Goal: Transaction & Acquisition: Obtain resource

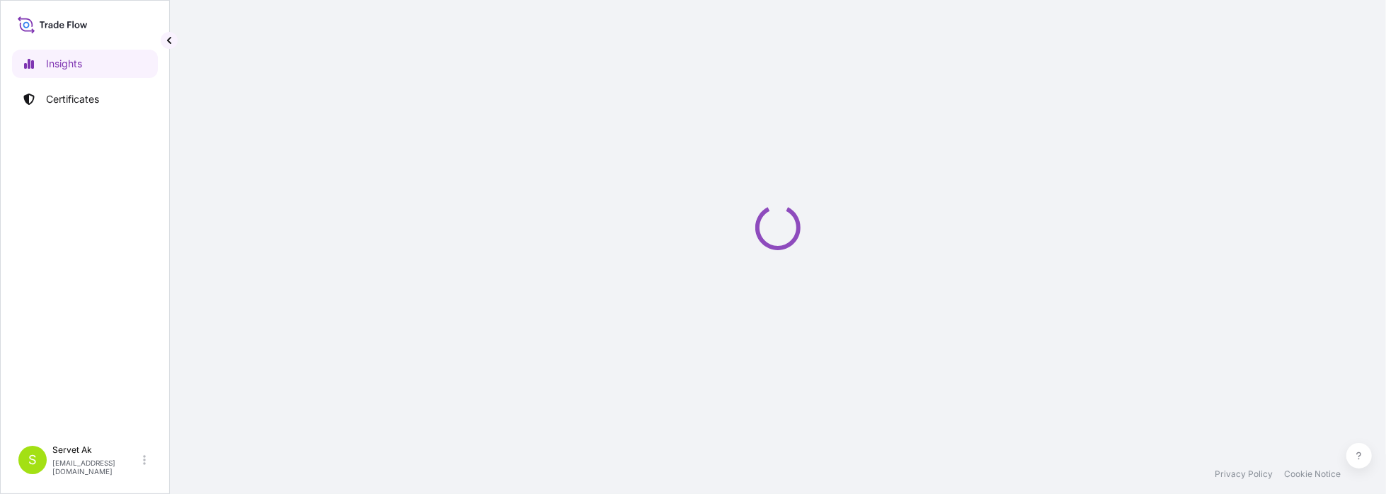
select select "2025"
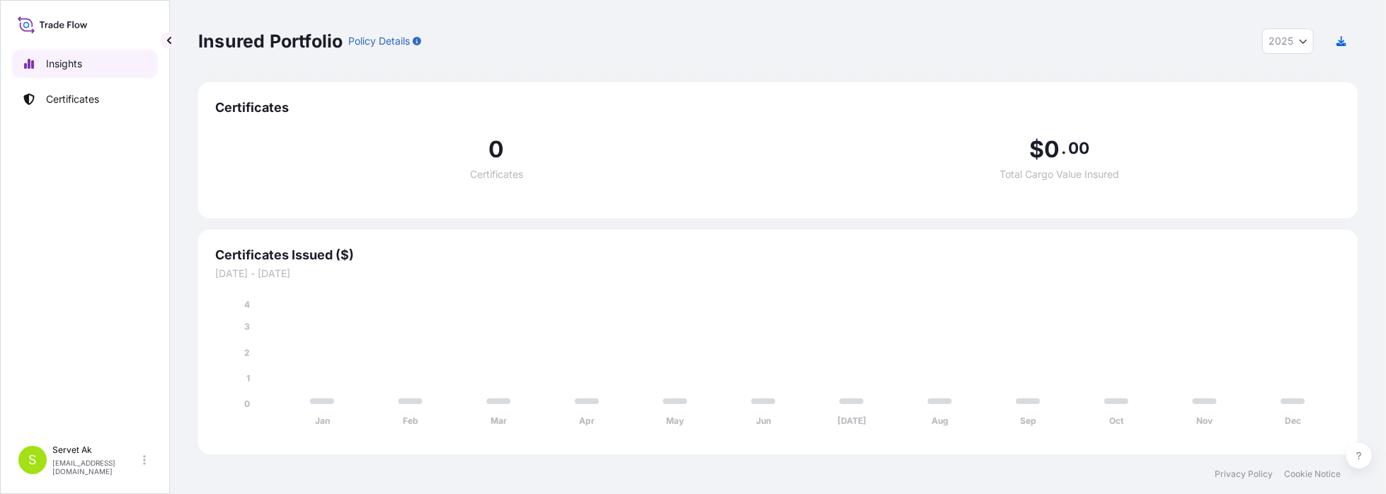
click at [59, 67] on p "Insights" at bounding box center [64, 64] width 36 height 14
click at [68, 94] on p "Certificates" at bounding box center [72, 99] width 53 height 14
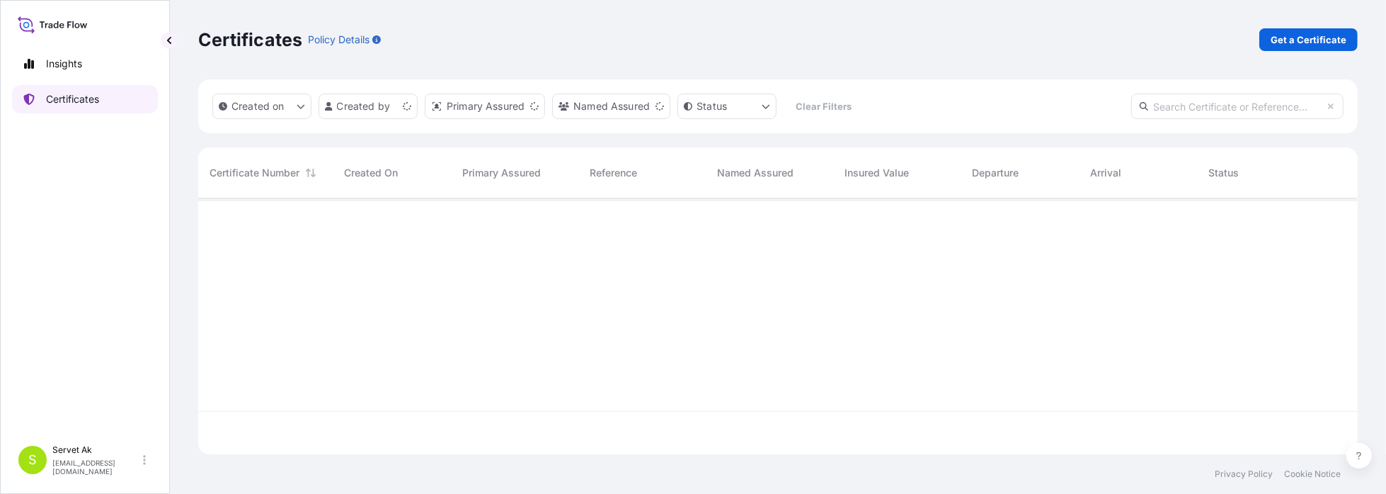
scroll to position [253, 1149]
click at [1289, 38] on p "Get a Certificate" at bounding box center [1309, 40] width 76 height 14
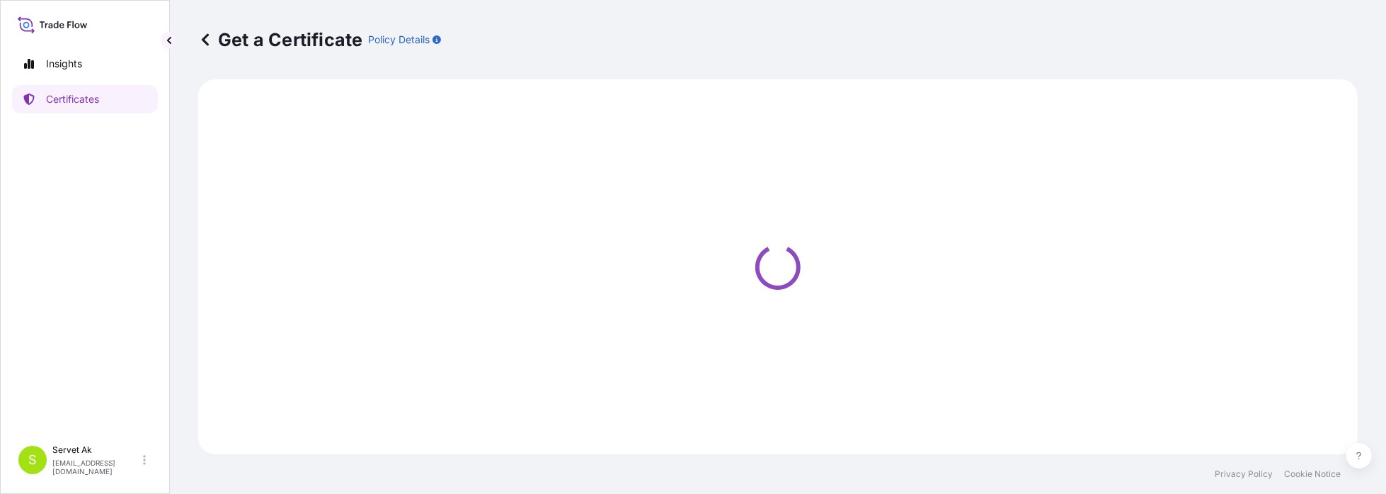
select select "Sea"
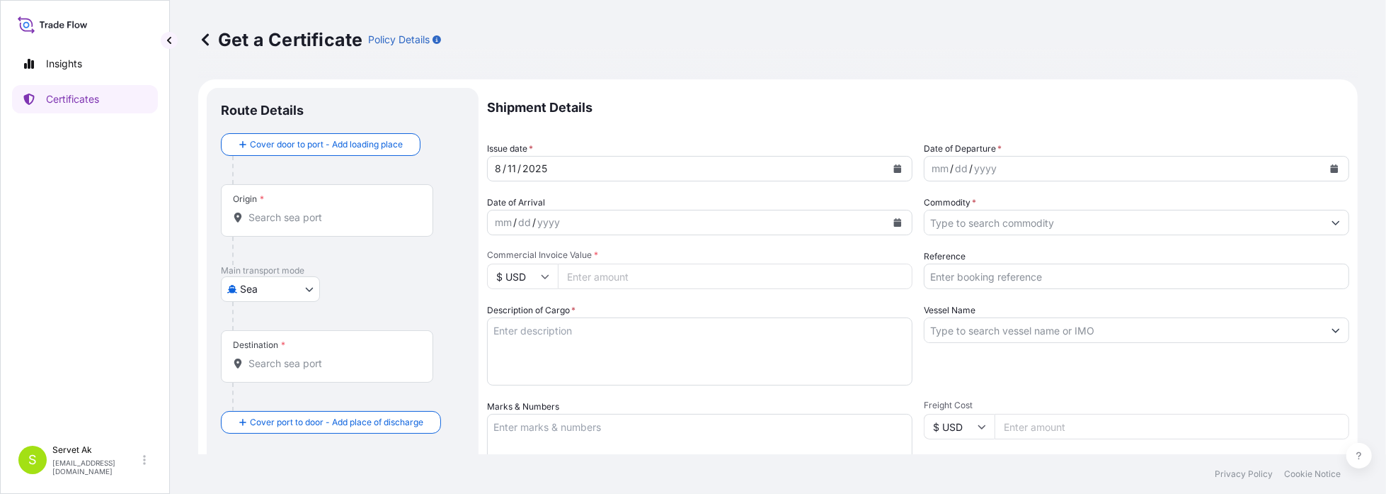
click at [1057, 171] on div "mm / dd / yyyy" at bounding box center [1124, 168] width 399 height 25
click at [1330, 170] on icon "Calendar" at bounding box center [1334, 168] width 8 height 8
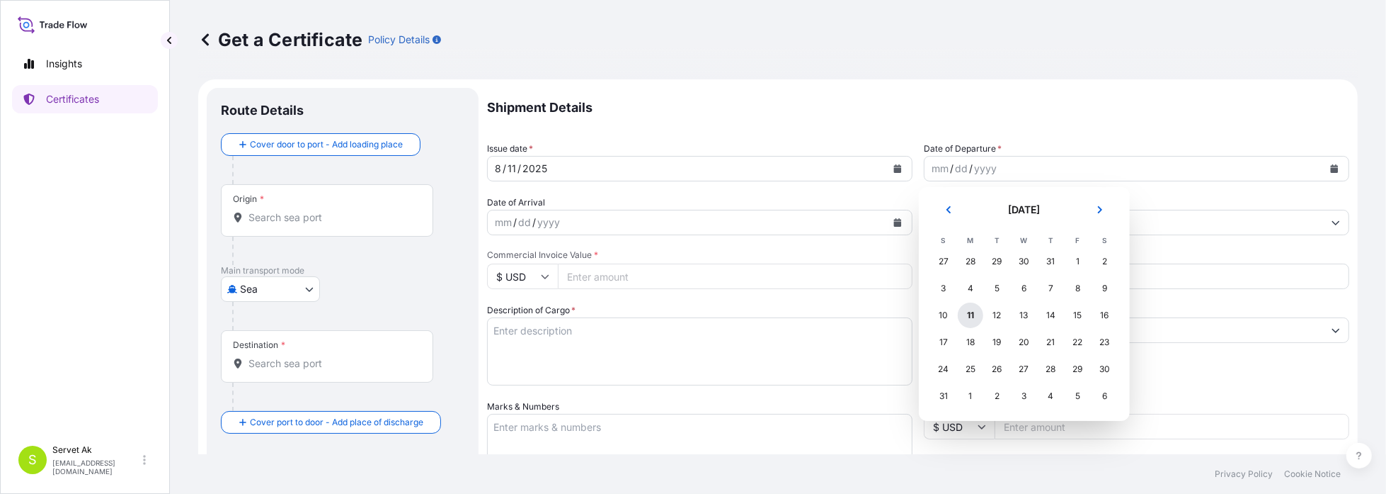
click at [971, 319] on div "11" at bounding box center [970, 314] width 25 height 25
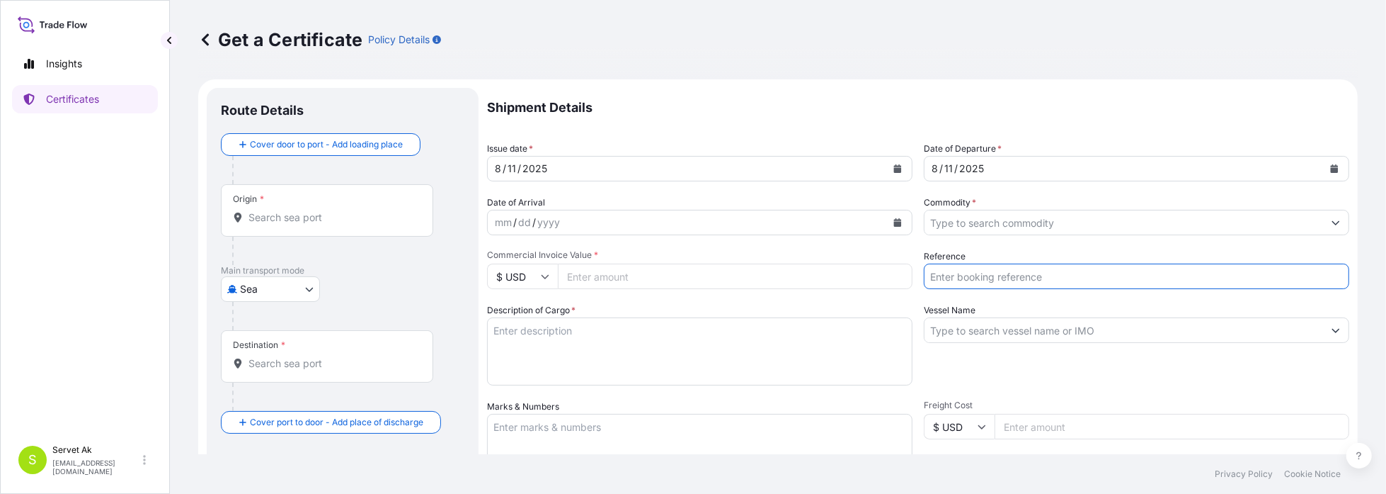
click at [979, 275] on input "Reference" at bounding box center [1137, 275] width 426 height 25
paste input "4900879516"
type input "4900879516"
click at [589, 219] on div "mm / dd / yyyy" at bounding box center [687, 222] width 399 height 25
click at [894, 222] on icon "Calendar" at bounding box center [898, 222] width 8 height 8
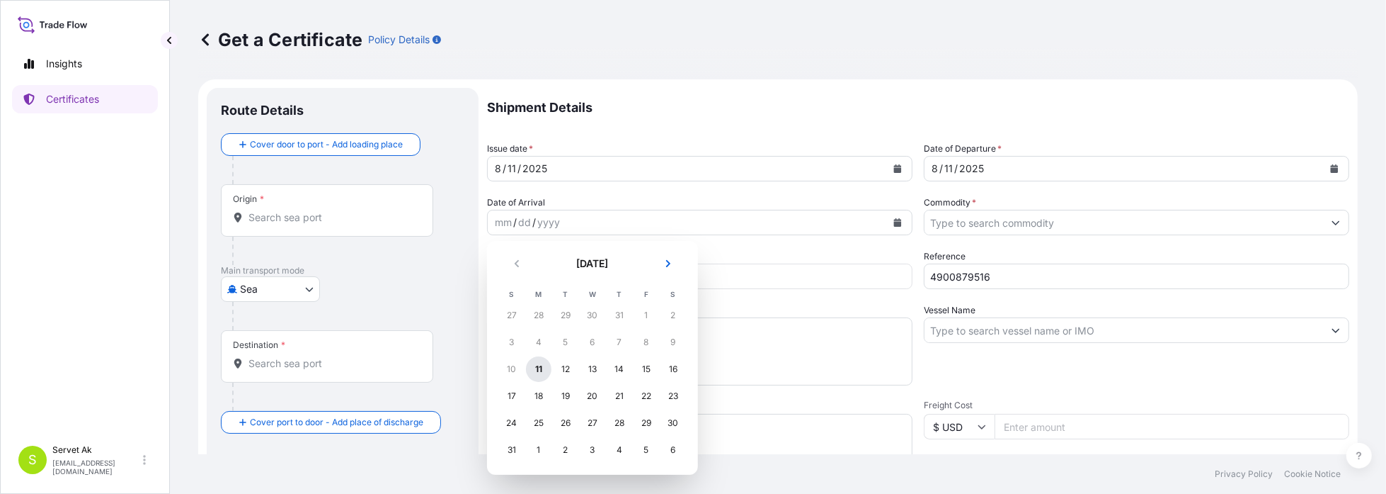
click at [542, 374] on div "11" at bounding box center [538, 368] width 25 height 25
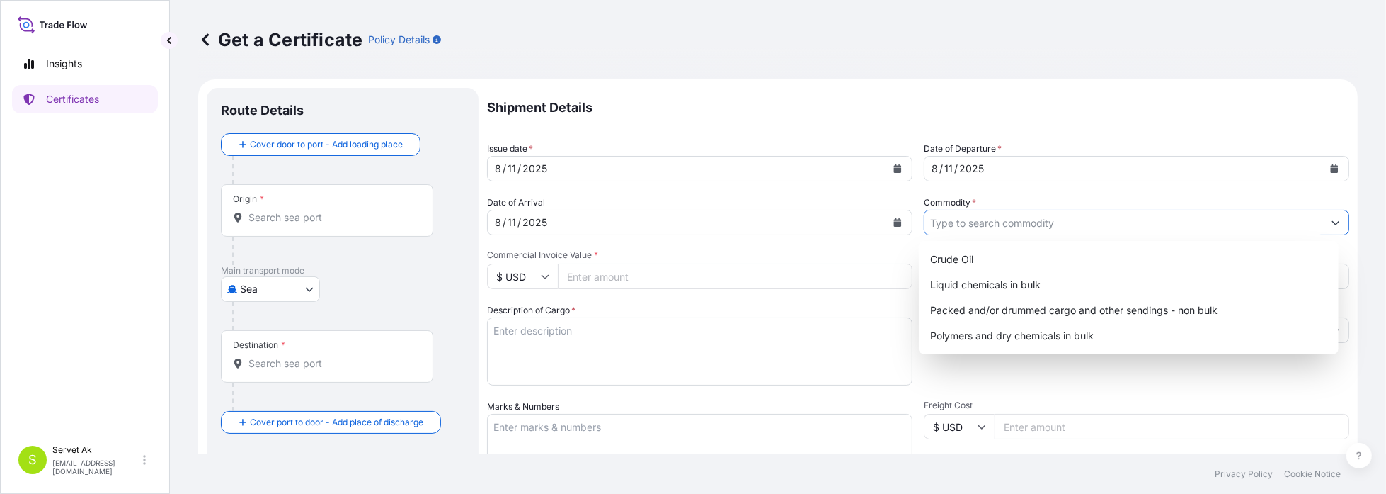
click at [1009, 229] on input "Commodity *" at bounding box center [1124, 222] width 399 height 25
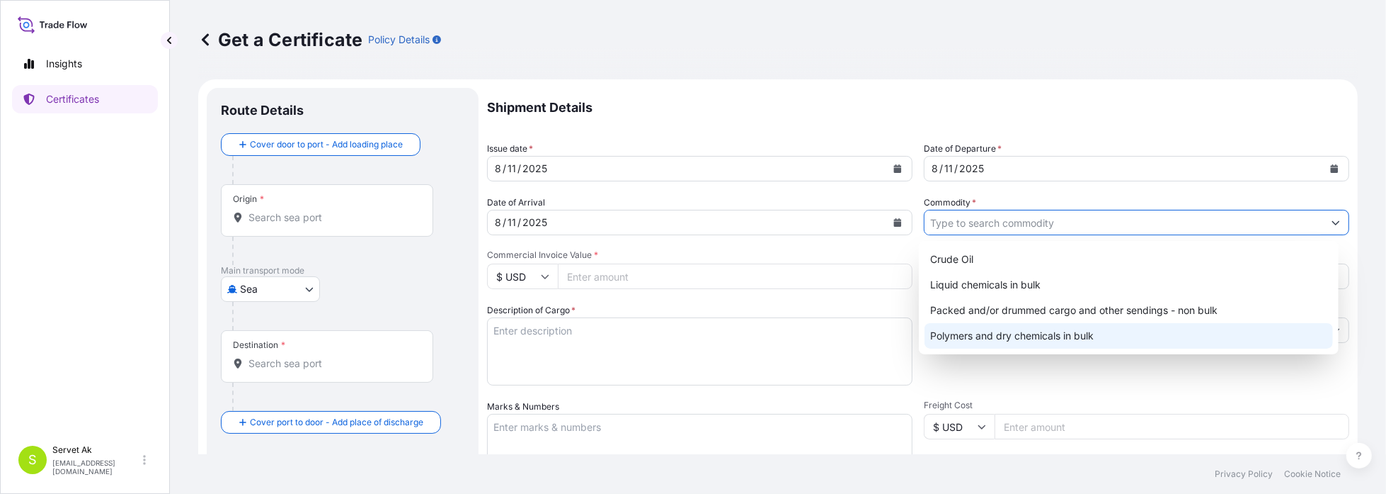
click at [1006, 342] on div "Polymers and dry chemicals in bulk" at bounding box center [1129, 335] width 409 height 25
type input "Polymers and dry chemicals in bulk"
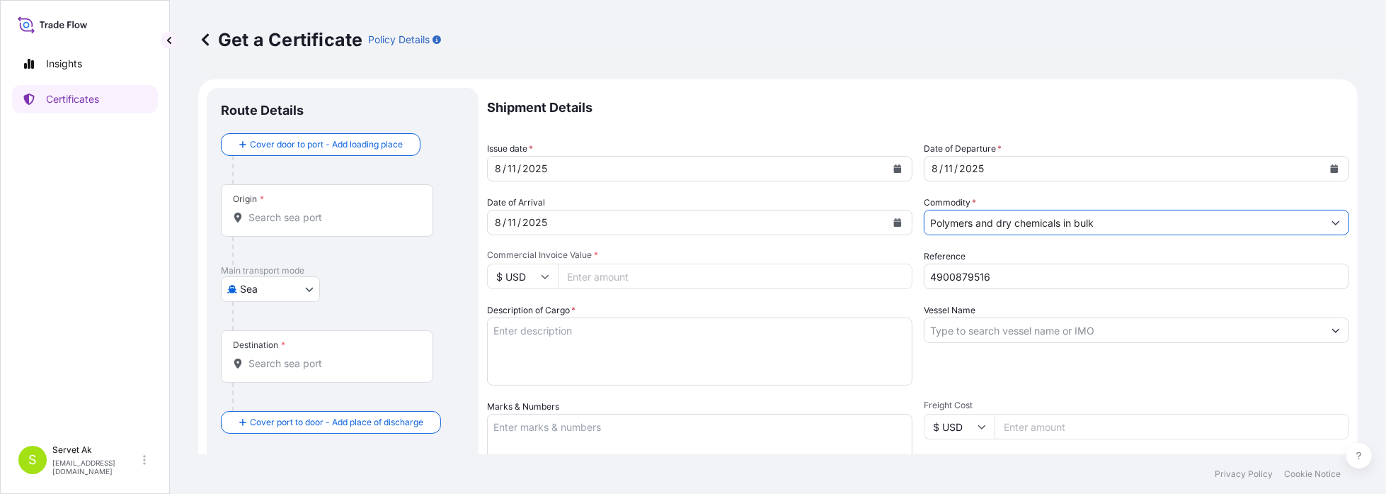
click at [548, 278] on icon at bounding box center [545, 276] width 8 height 8
click at [533, 314] on div "€ EUR" at bounding box center [522, 315] width 59 height 27
type input "€ EUR"
click at [595, 283] on input "Commercial Invoice Value *" at bounding box center [735, 275] width 355 height 25
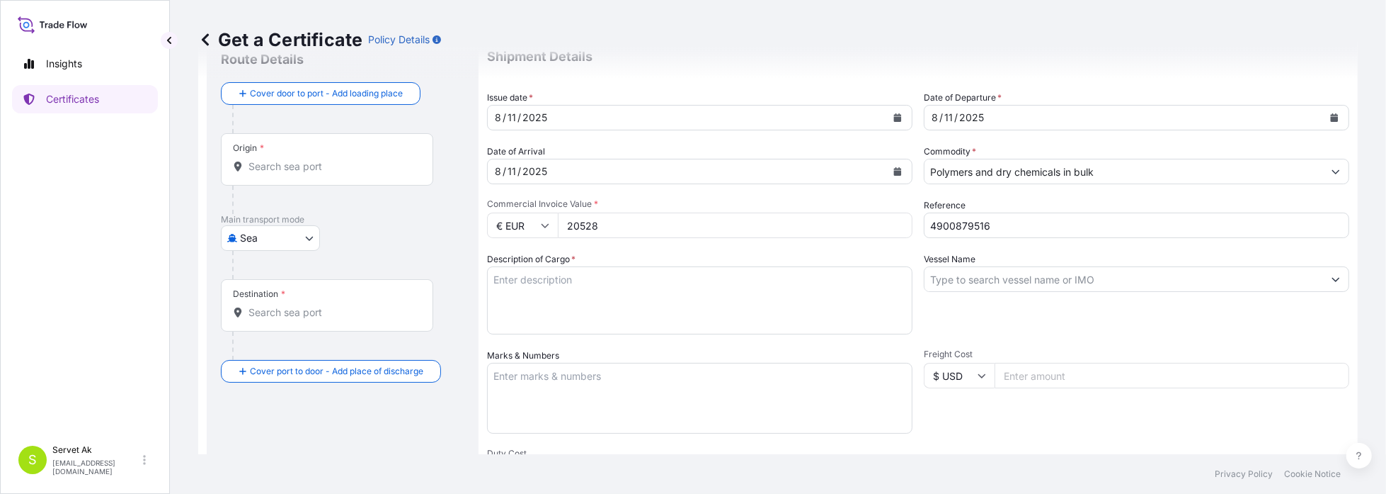
scroll to position [71, 0]
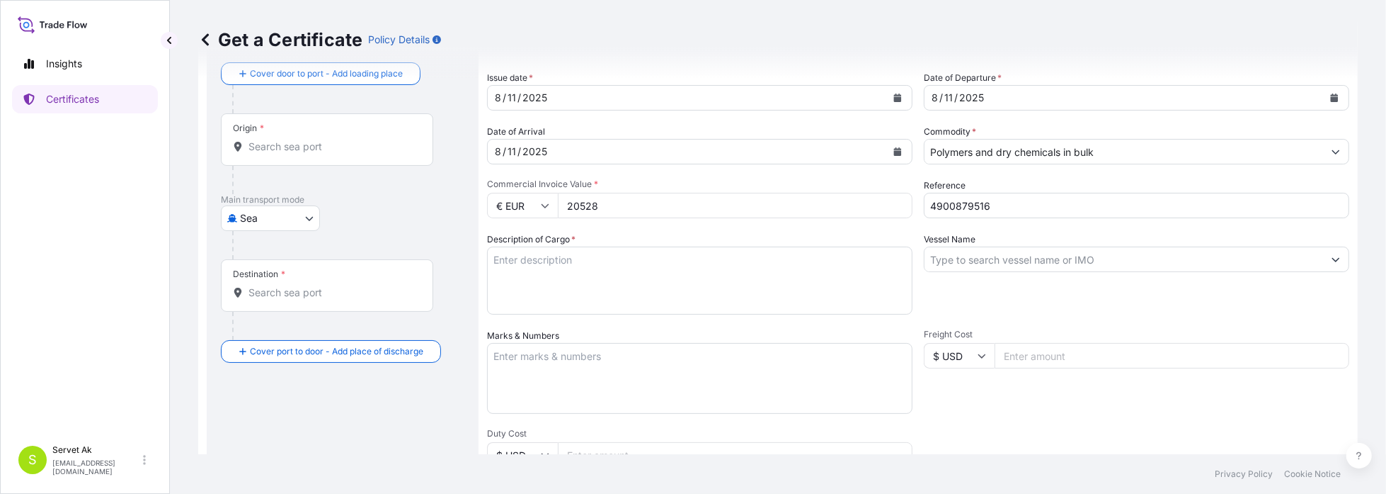
type input "20528"
click at [998, 247] on input "Vessel Name" at bounding box center [1124, 258] width 399 height 25
paste input "81 EK 156"
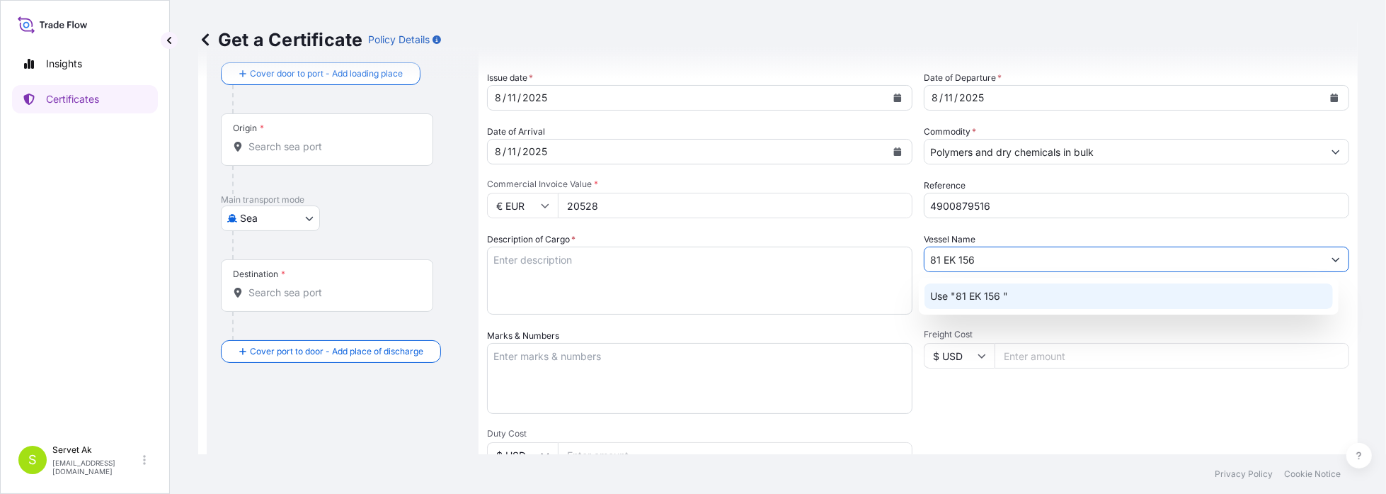
click at [954, 302] on p "Use "81 EK 156 "" at bounding box center [969, 296] width 78 height 14
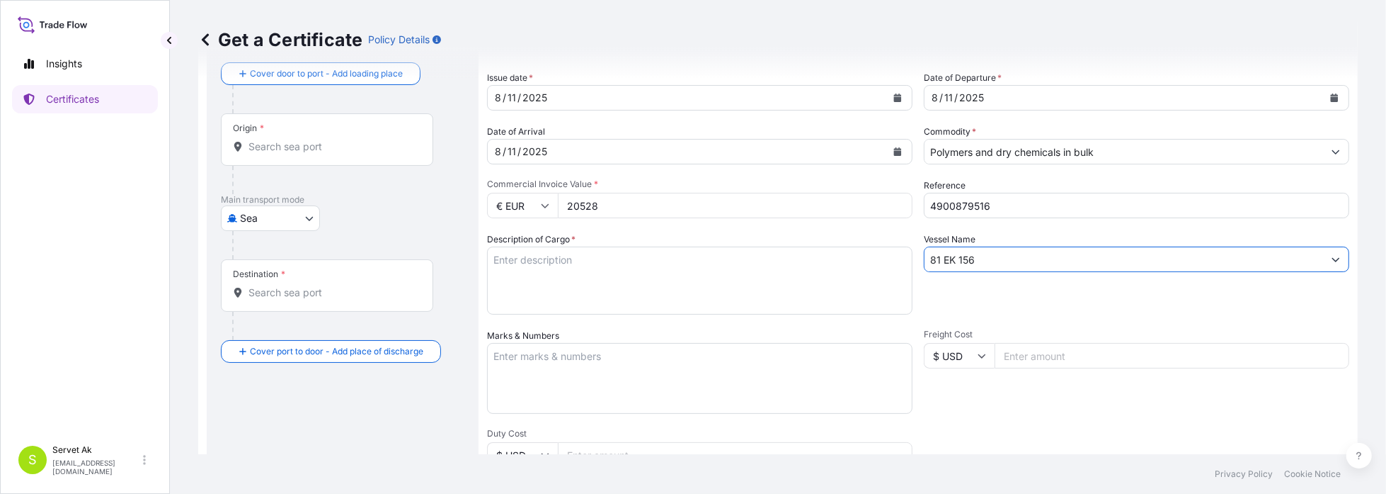
type input "81 EK 156"
click at [592, 287] on textarea "Description of Cargo *" at bounding box center [700, 280] width 426 height 68
click at [611, 261] on textarea "Optislip 212 Brut weight : Net Weight: Insurance Value :100TRY" at bounding box center [700, 280] width 426 height 68
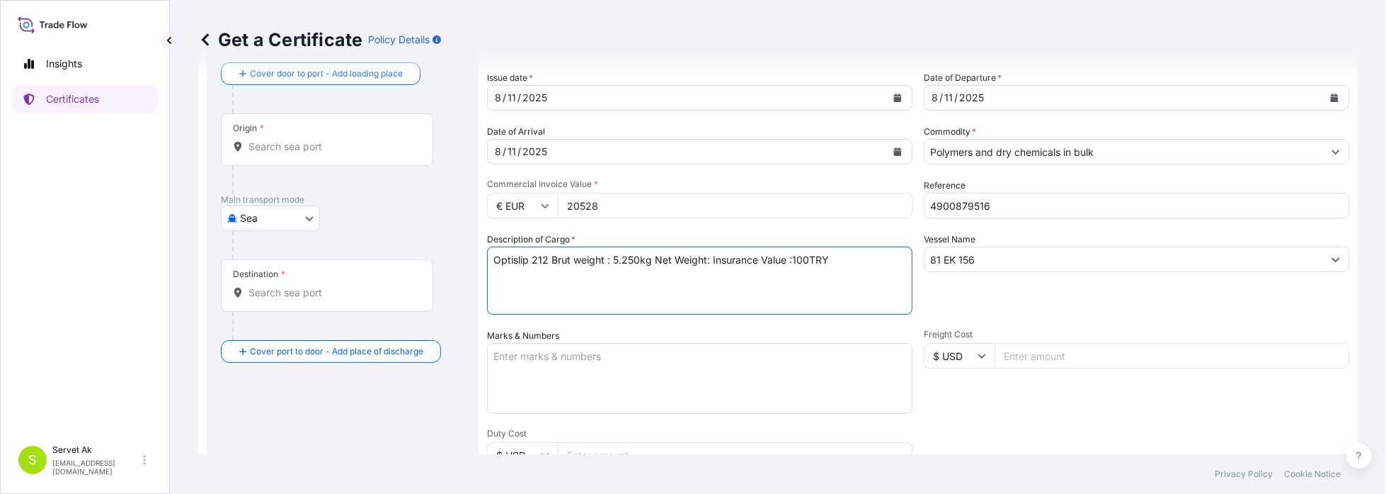
click at [711, 263] on textarea "Optislip 212 Brut weight : 5.250kg Net Weight: Insurance Value :100TRY" at bounding box center [700, 280] width 426 height 68
drag, startPoint x: 872, startPoint y: 261, endPoint x: 485, endPoint y: 245, distance: 387.6
click at [485, 245] on form "Route Details Cover door to port - Add loading place Place of loading Road / [G…" at bounding box center [778, 373] width 1160 height 731
type textarea "Optislip 212 Brut weight : 5.250kg Net Weight: 5.000kg Insurance Value :100TRY"
click at [548, 374] on textarea "Marks & Numbers" at bounding box center [700, 378] width 426 height 71
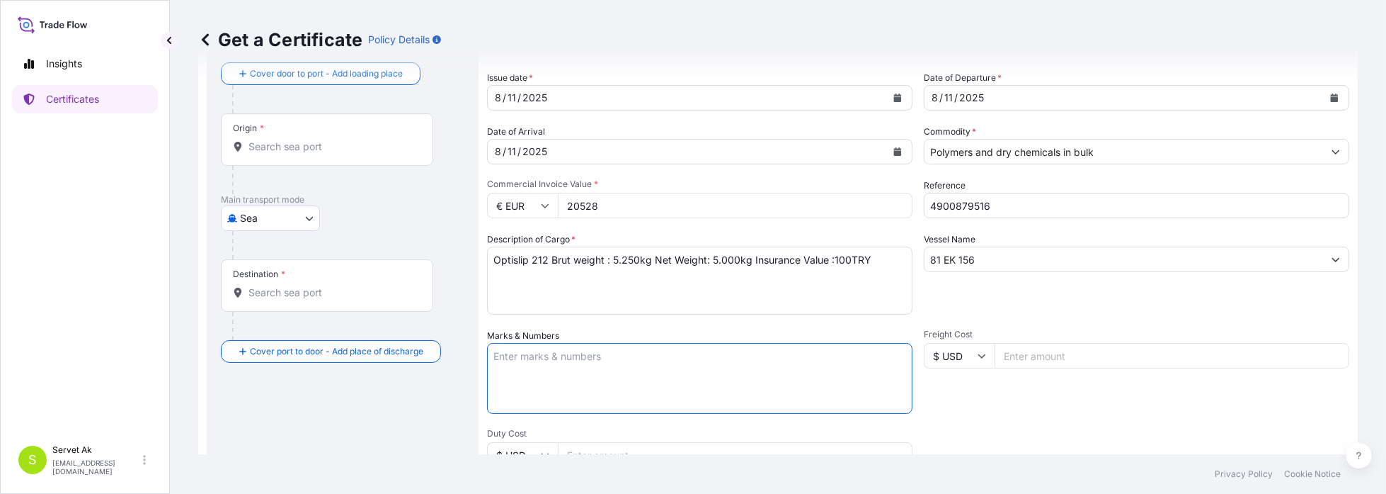
paste textarea "Optislip 212 Brut weight : 5.250kg Net Weight: 5.000kg Insurance Value :100TRY"
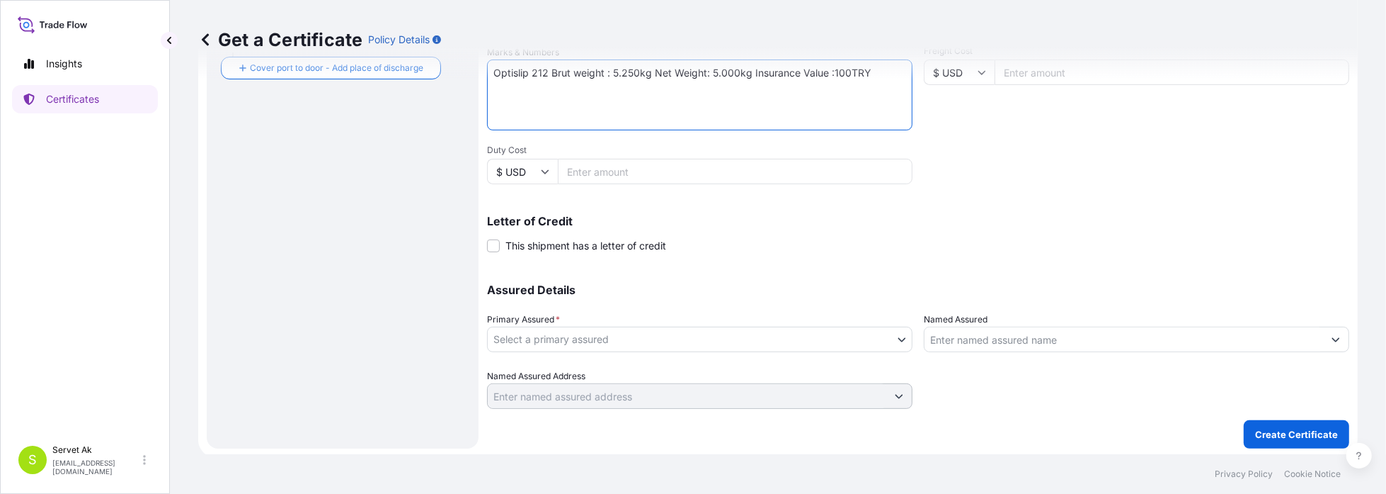
scroll to position [356, 0]
type textarea "Optislip 212 Brut weight : 5.250kg Net Weight: 5.000kg Insurance Value :100TRY"
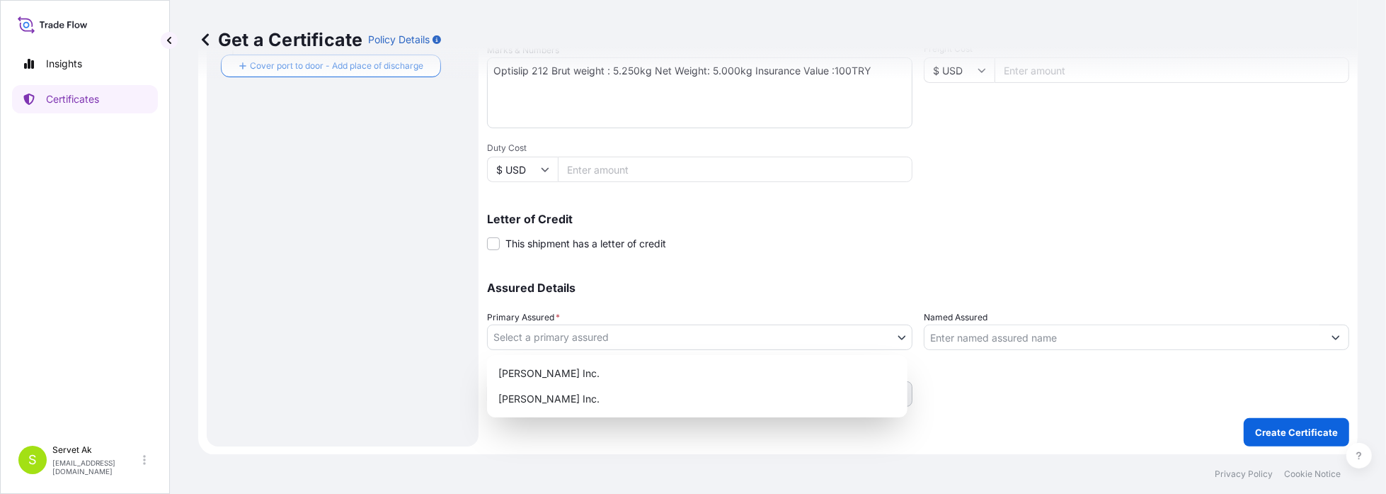
click at [574, 344] on body "Insights Certificates S Servet Ak [EMAIL_ADDRESS][DOMAIN_NAME] Get a Certificat…" at bounding box center [693, 247] width 1386 height 494
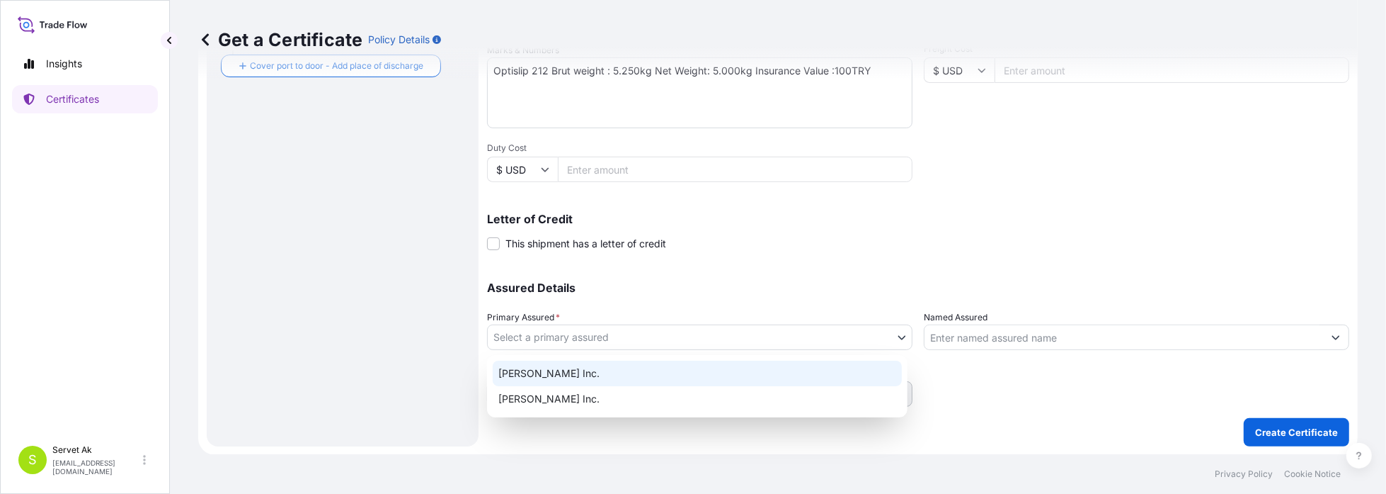
click at [576, 367] on div "[PERSON_NAME] Inc." at bounding box center [697, 372] width 409 height 25
select select "32057"
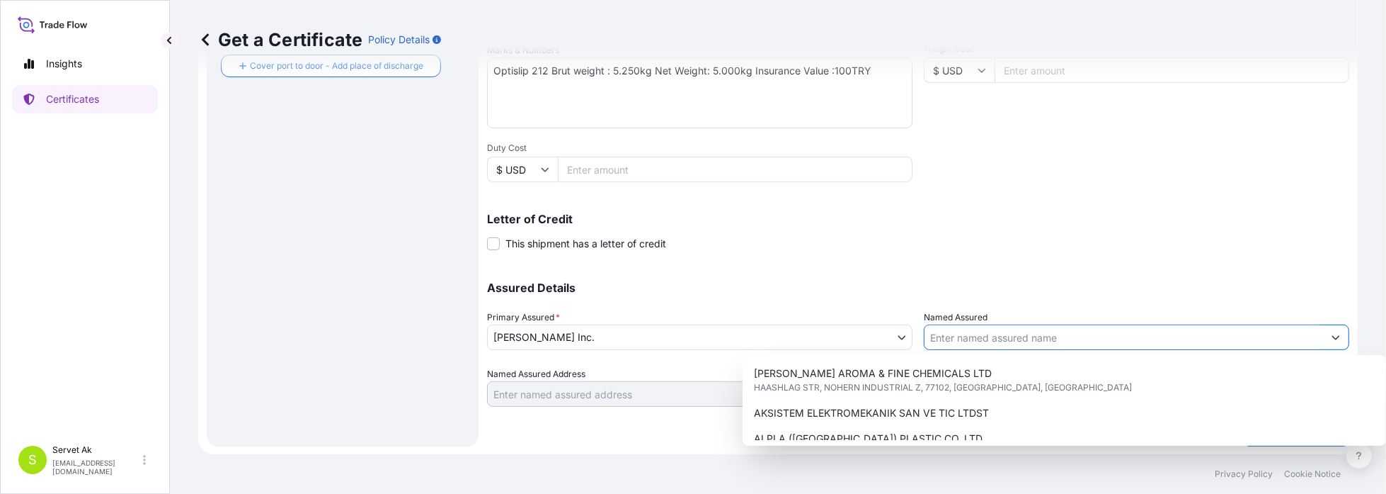
click at [979, 340] on input "Named Assured" at bounding box center [1124, 336] width 399 height 25
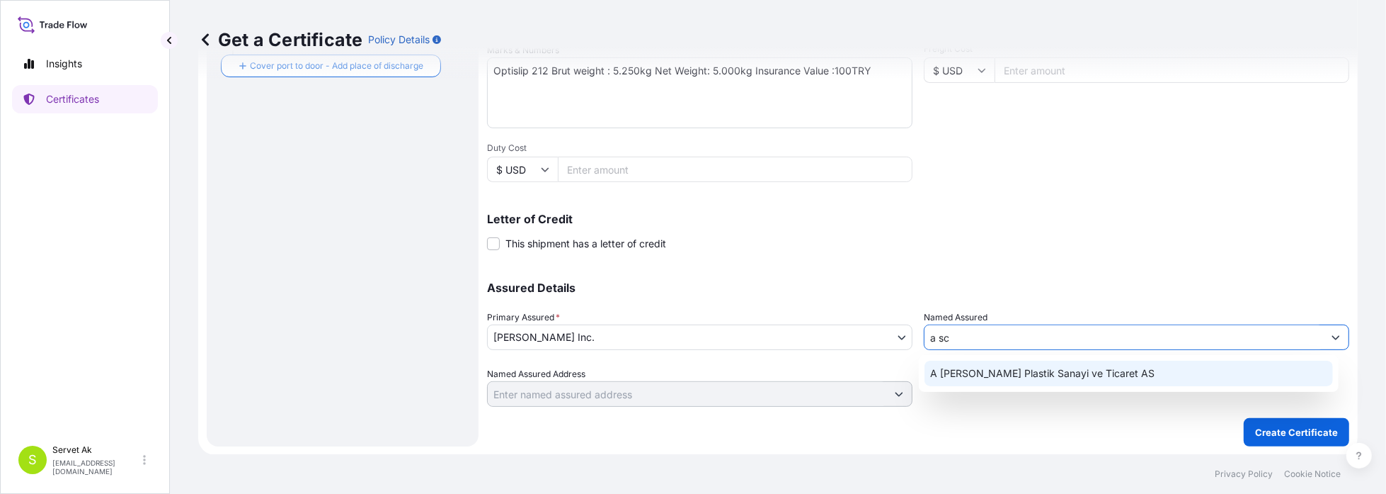
click at [997, 367] on span "A [PERSON_NAME] Plastik Sanayi ve Ticaret AS" at bounding box center [1042, 373] width 224 height 14
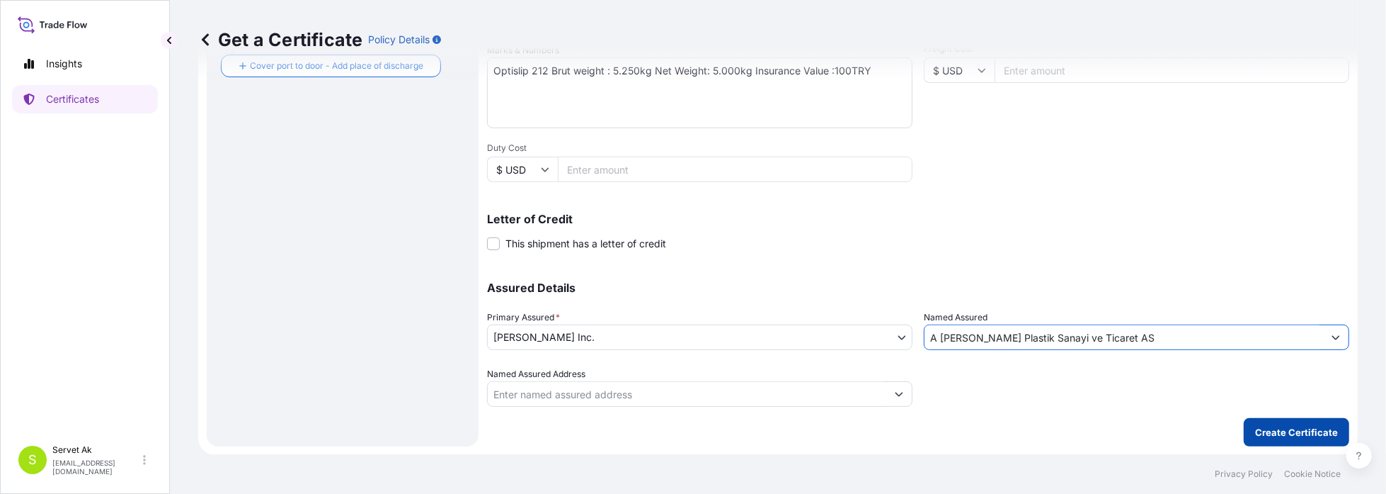
type input "A [PERSON_NAME] Plastik Sanayi ve Ticaret AS"
click at [1287, 430] on p "Create Certificate" at bounding box center [1296, 432] width 83 height 14
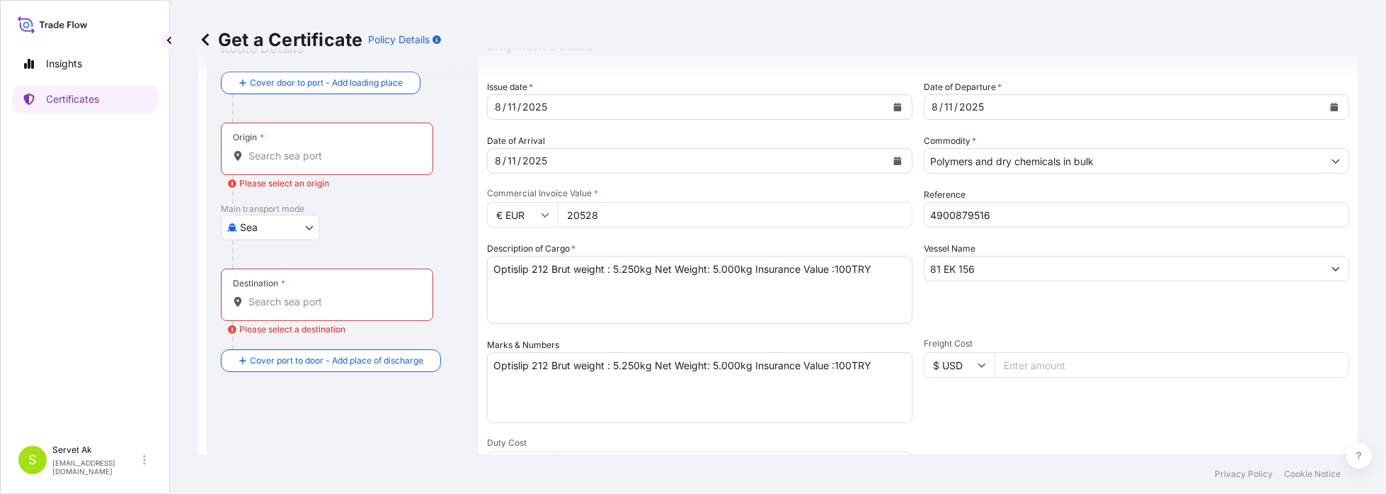
scroll to position [2, 0]
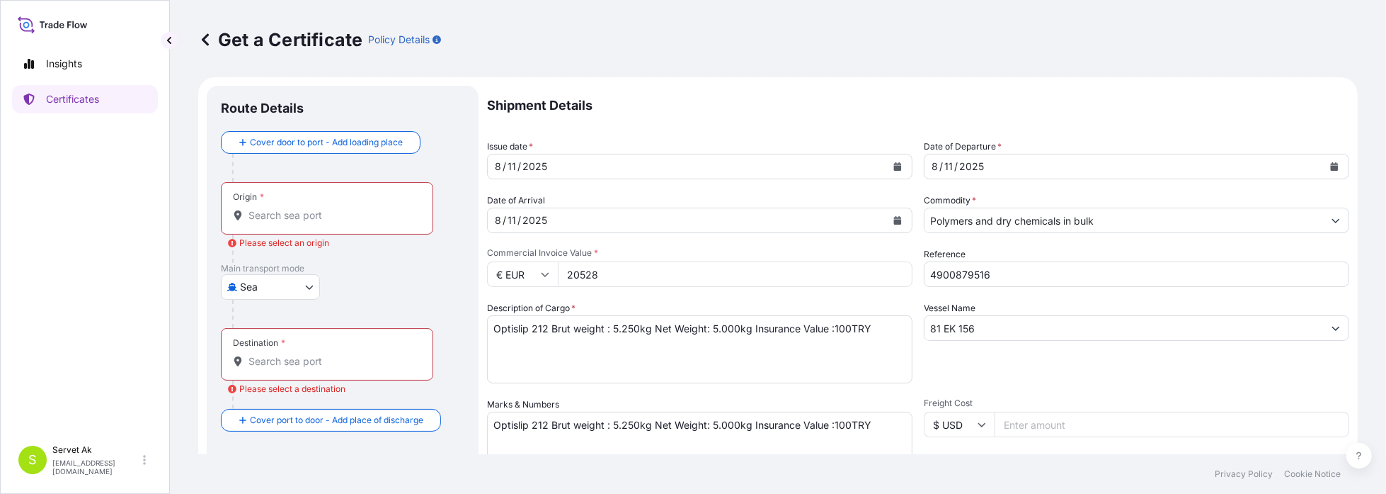
click at [343, 209] on input "Origin * Please select an origin" at bounding box center [332, 215] width 167 height 14
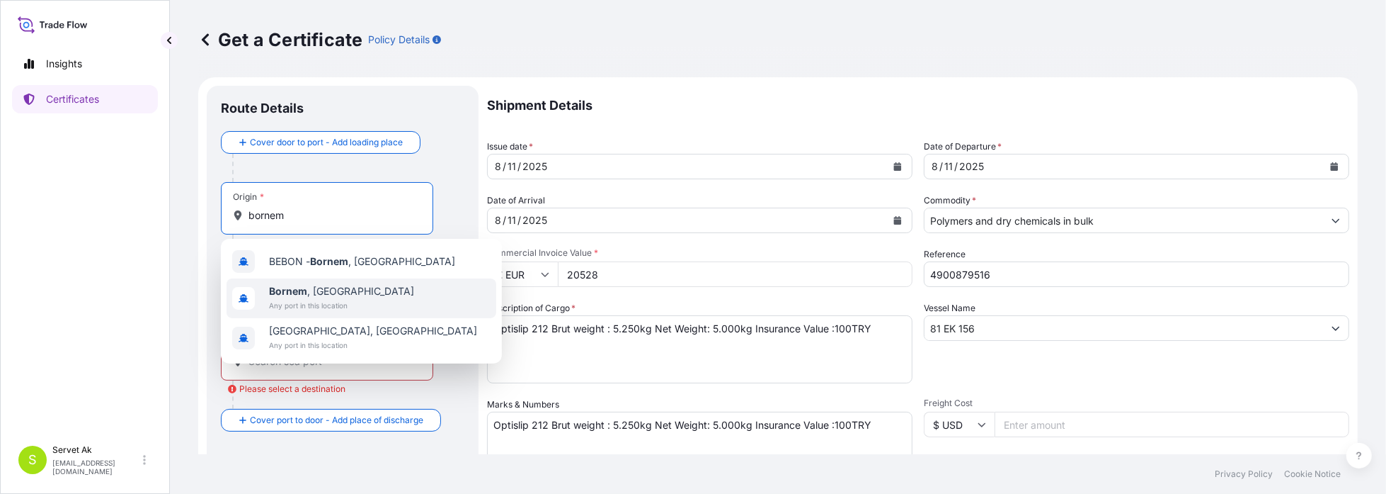
click at [336, 290] on span "Bornem , [GEOGRAPHIC_DATA]" at bounding box center [341, 291] width 145 height 14
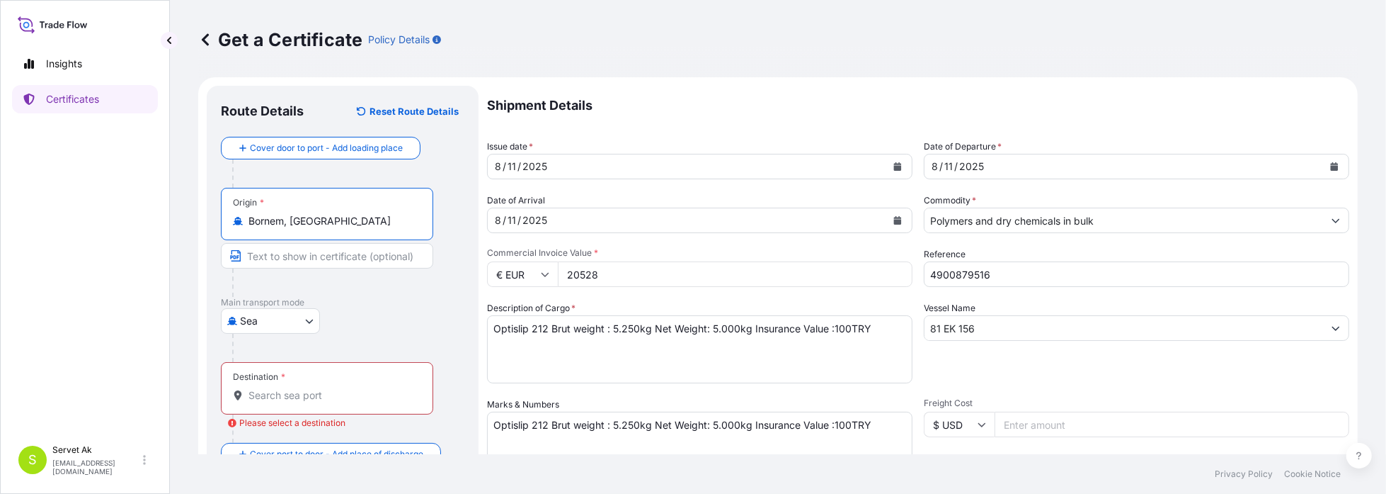
type input "Bornem, [GEOGRAPHIC_DATA]"
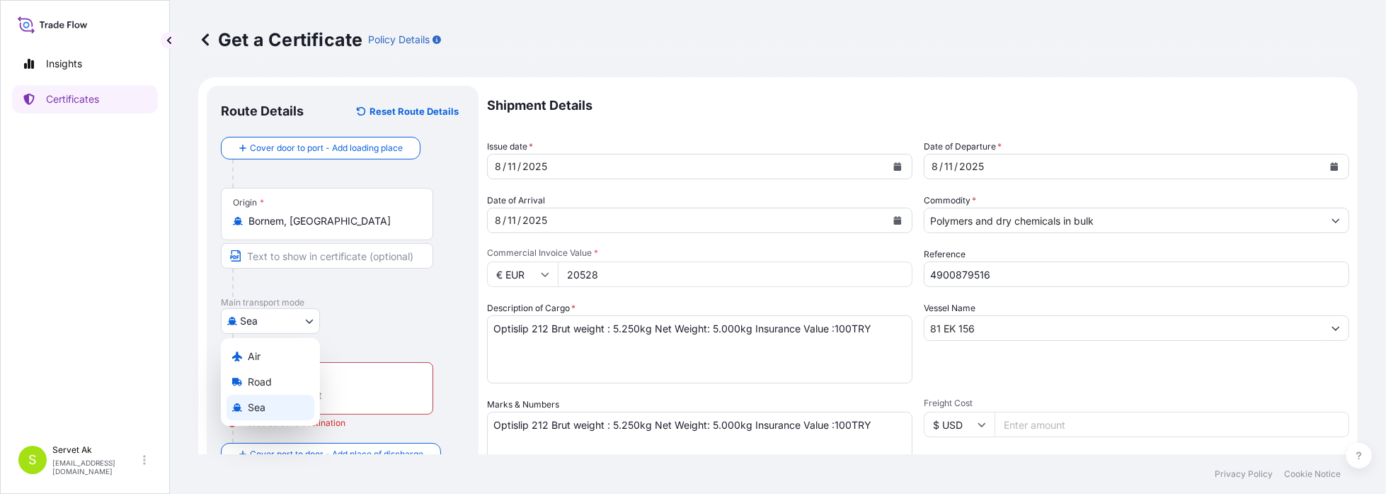
click at [300, 314] on body "10 options available. 1 option available. 0 options available. 3 options availa…" at bounding box center [693, 247] width 1386 height 494
click at [273, 382] on div "Road" at bounding box center [271, 381] width 88 height 25
select select "Road"
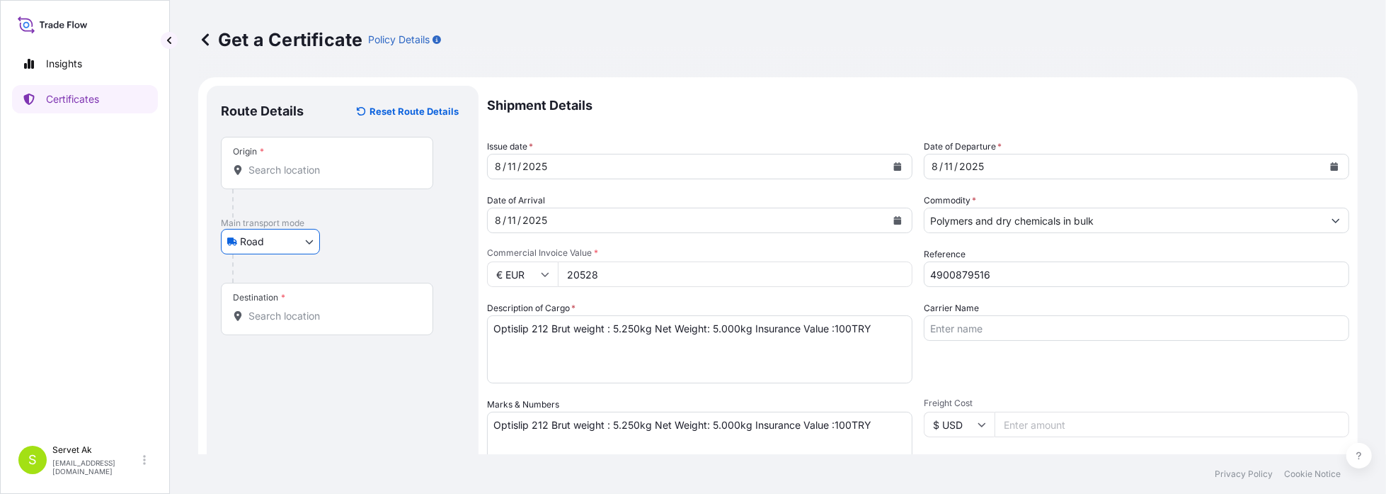
click at [295, 319] on input "Destination *" at bounding box center [332, 316] width 167 height 14
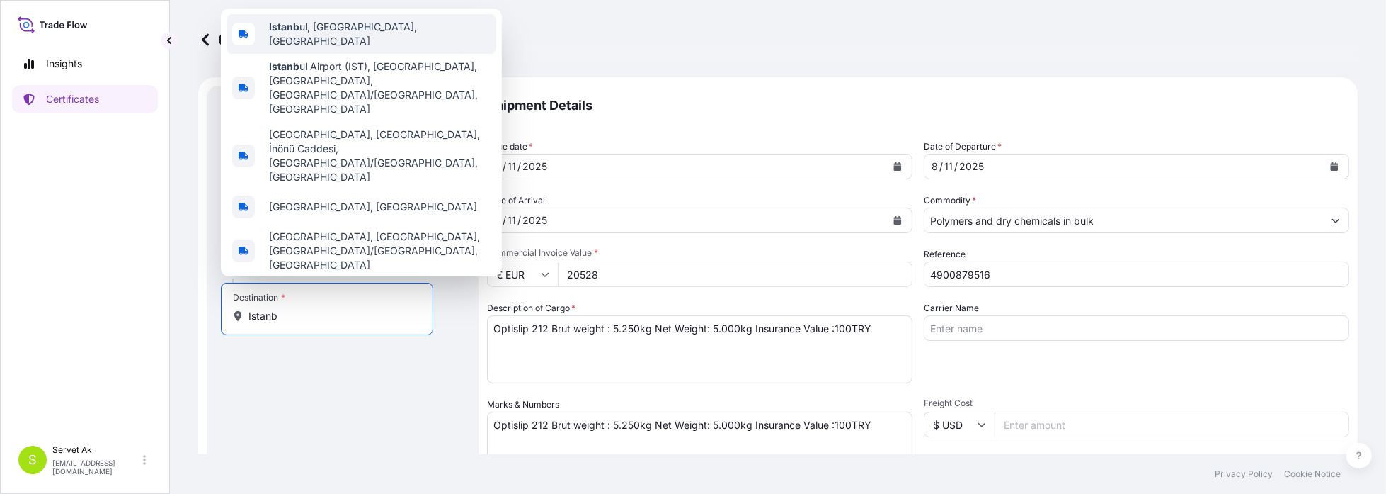
click at [312, 48] on span "Istanb ul, [GEOGRAPHIC_DATA], [GEOGRAPHIC_DATA]" at bounding box center [380, 34] width 222 height 28
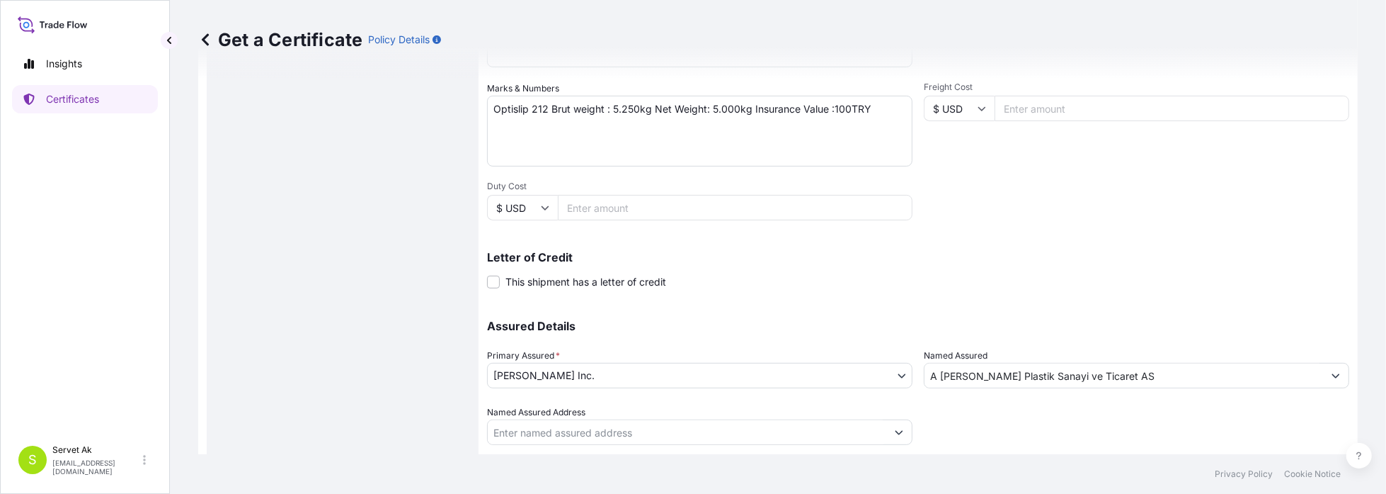
scroll to position [356, 0]
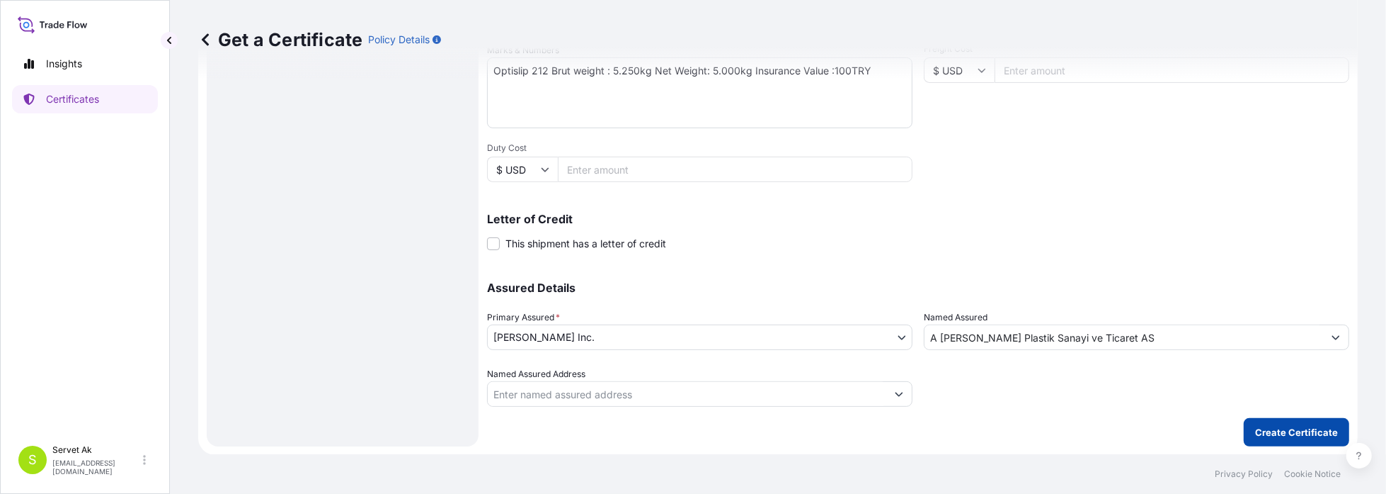
type input "[GEOGRAPHIC_DATA], [GEOGRAPHIC_DATA], [GEOGRAPHIC_DATA]"
click at [1287, 437] on p "Create Certificate" at bounding box center [1296, 432] width 83 height 14
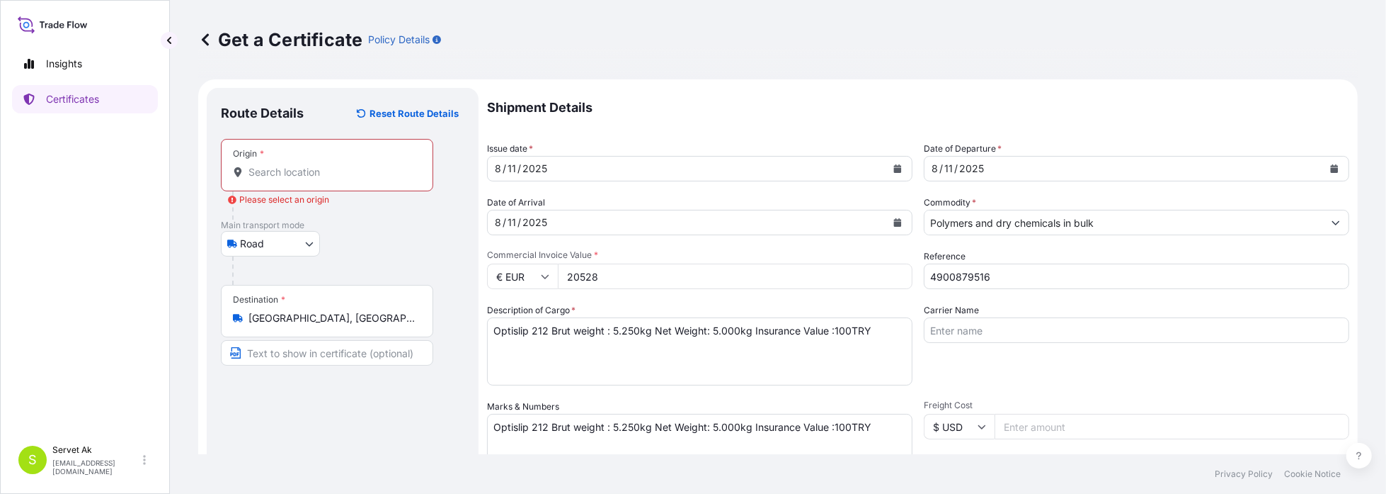
scroll to position [0, 0]
click at [309, 178] on input "Origin * Please select an origin" at bounding box center [332, 172] width 167 height 14
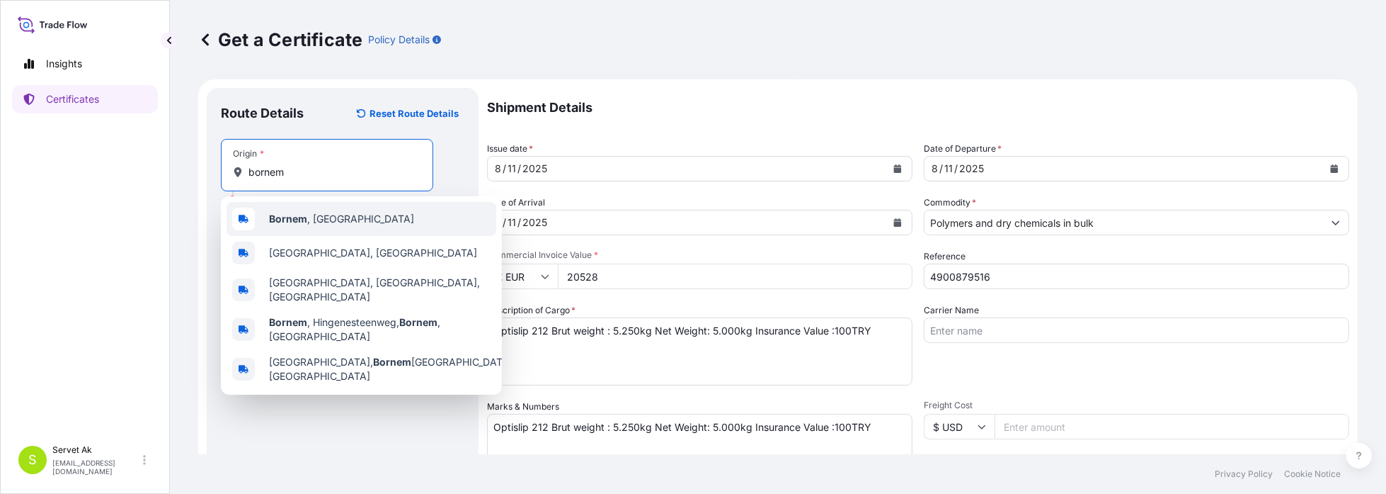
click at [319, 225] on span "Bornem , [GEOGRAPHIC_DATA]" at bounding box center [341, 219] width 145 height 14
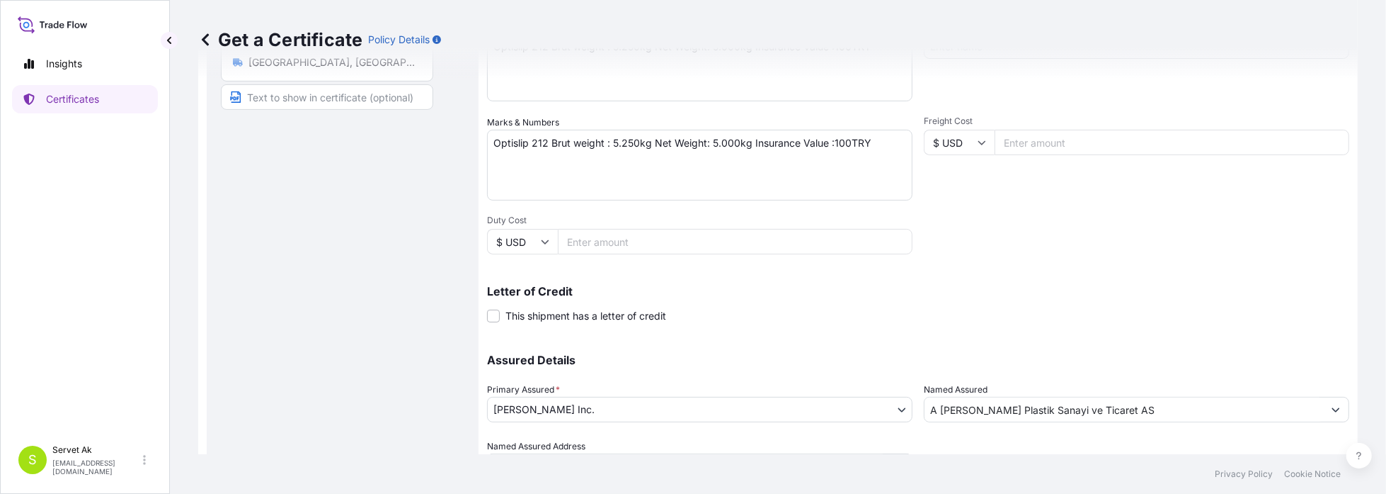
scroll to position [356, 0]
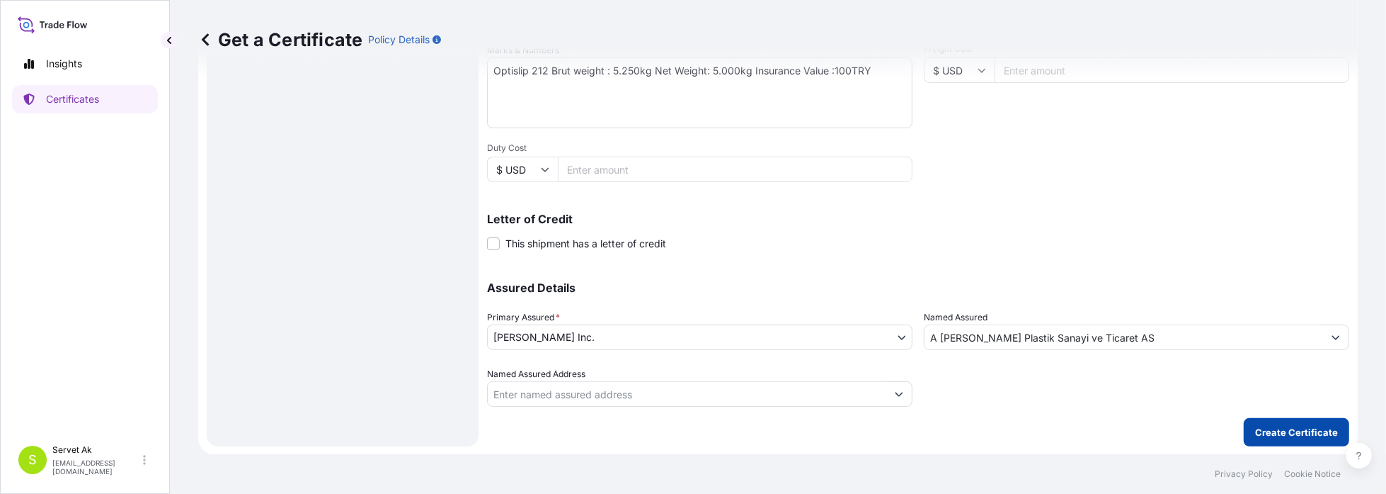
type input "Bornem, [GEOGRAPHIC_DATA]"
click at [1278, 422] on button "Create Certificate" at bounding box center [1297, 432] width 106 height 28
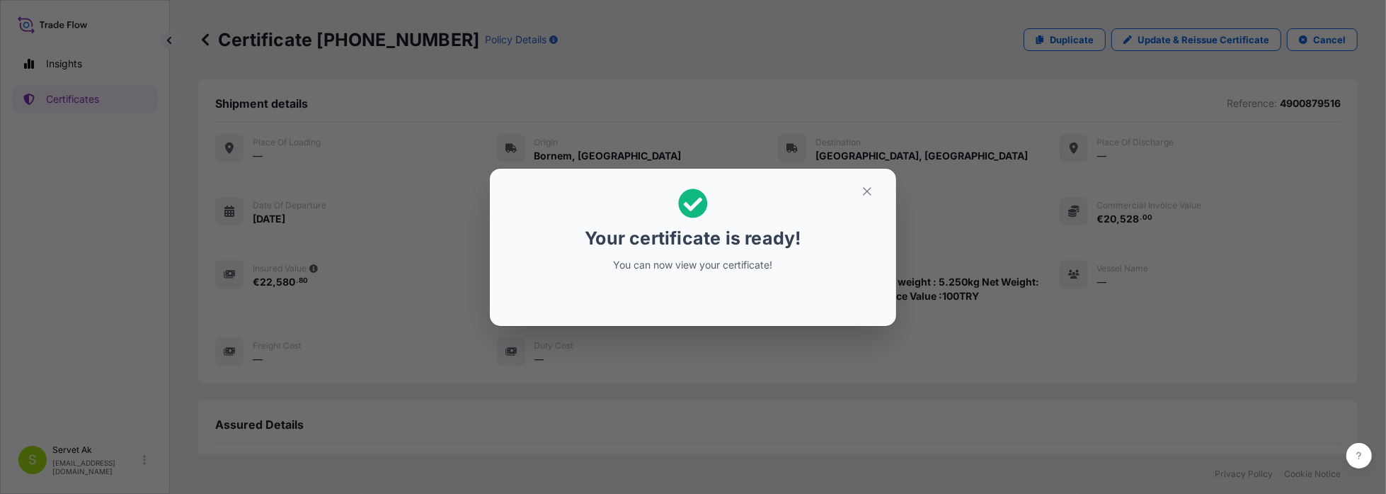
click at [707, 200] on icon at bounding box center [693, 202] width 29 height 29
click at [865, 188] on icon "button" at bounding box center [867, 191] width 13 height 13
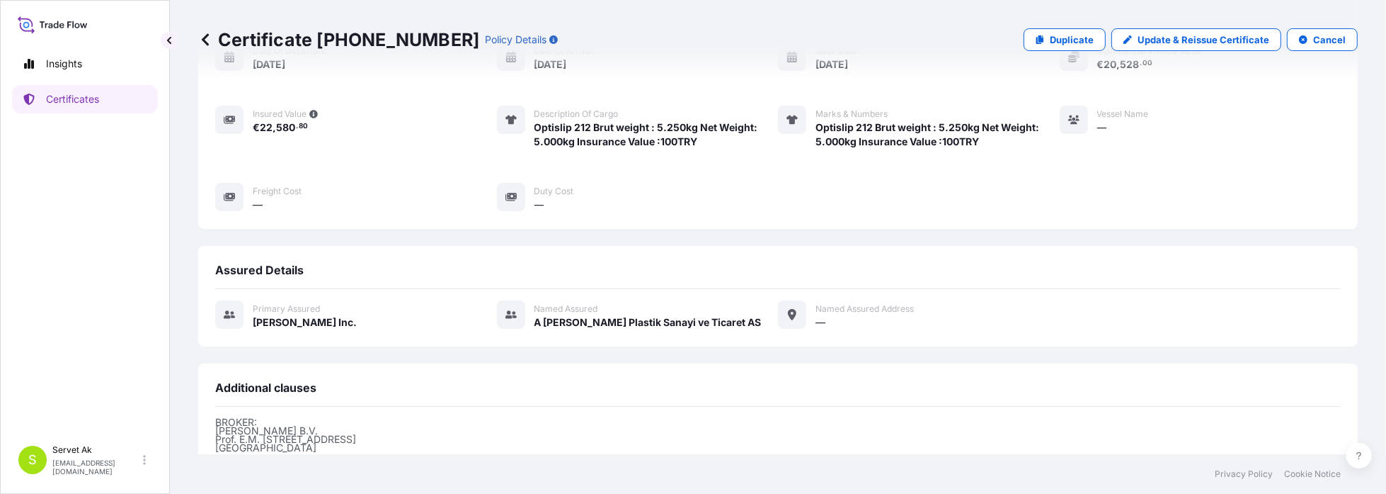
scroll to position [341, 0]
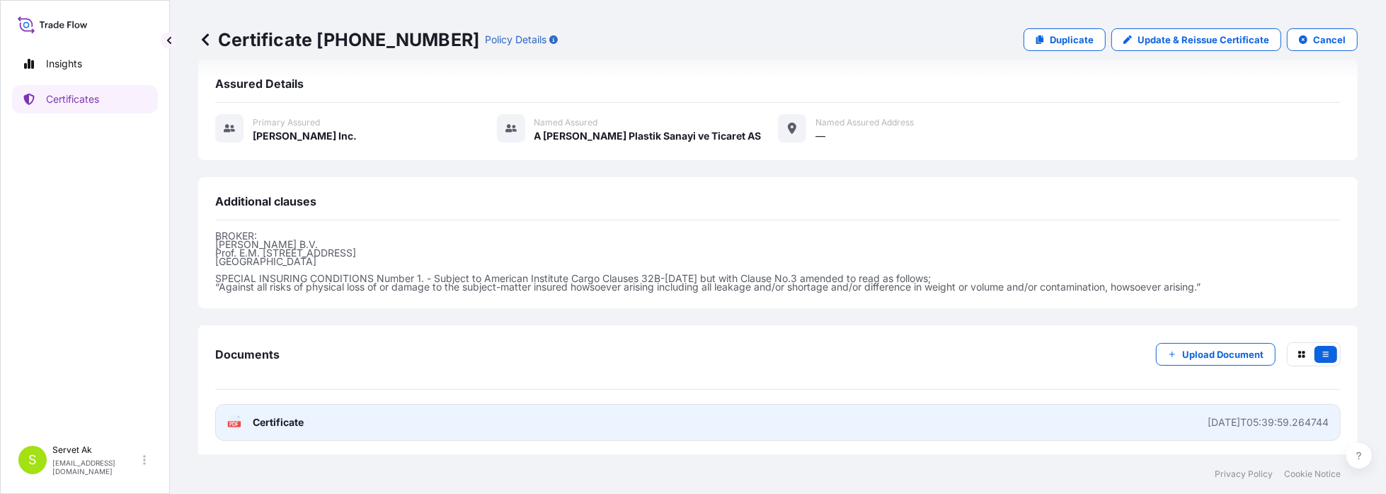
click at [276, 421] on span "Certificate" at bounding box center [278, 422] width 51 height 14
